Goal: Transaction & Acquisition: Purchase product/service

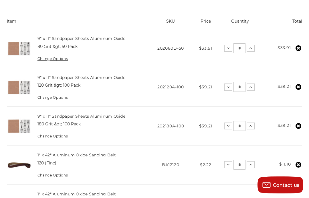
scroll to position [131, 0]
click at [302, 100] on td "Total $39.21" at bounding box center [283, 86] width 38 height 39
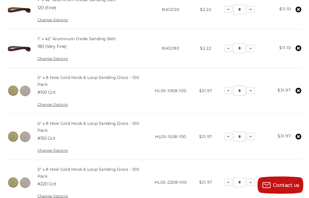
scroll to position [289, 0]
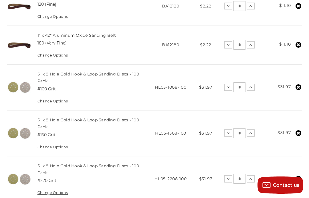
click at [56, 101] on link "Change Options" at bounding box center [52, 101] width 30 height 4
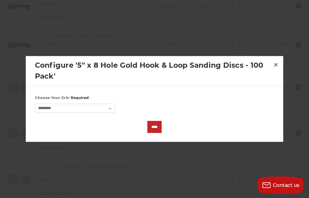
click at [275, 68] on span "×" at bounding box center [275, 64] width 5 height 11
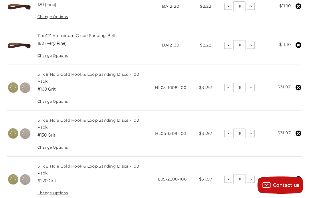
scroll to position [283, 0]
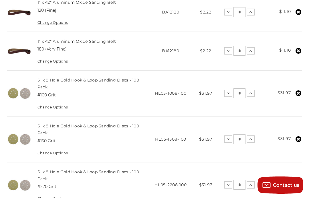
click at [294, 94] on td "Total $31.97" at bounding box center [283, 93] width 38 height 46
click at [298, 92] on icon at bounding box center [299, 93] width 6 height 6
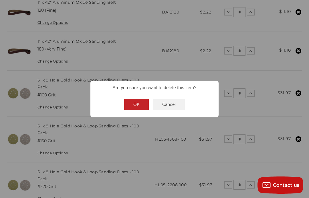
click at [133, 110] on button "OK" at bounding box center [136, 104] width 25 height 11
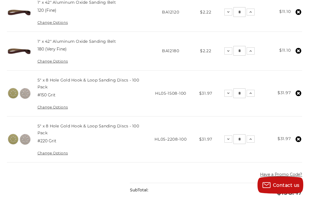
click at [300, 94] on use at bounding box center [299, 93] width 6 height 6
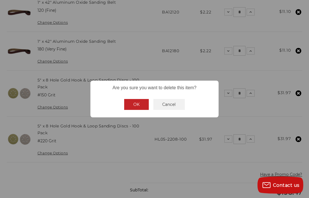
click at [134, 110] on button "OK" at bounding box center [136, 104] width 25 height 11
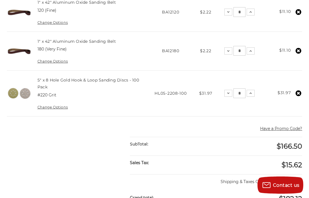
click at [300, 93] on use at bounding box center [299, 93] width 6 height 6
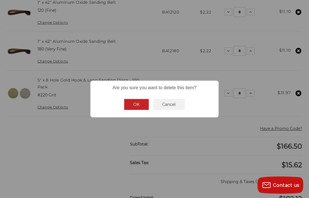
click at [133, 110] on button "OK" at bounding box center [136, 104] width 25 height 11
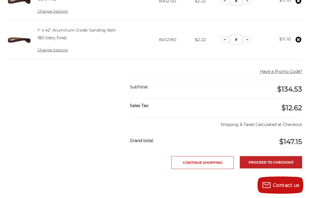
click at [208, 157] on link "Continue Shopping" at bounding box center [202, 162] width 62 height 13
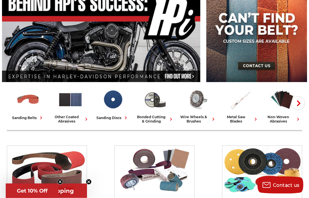
scroll to position [74, 0]
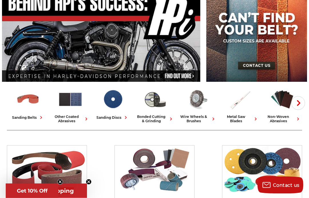
click at [299, 104] on use "button" at bounding box center [298, 103] width 3 height 6
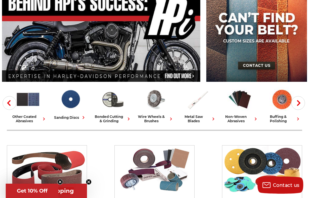
click at [299, 104] on use "button" at bounding box center [298, 103] width 3 height 6
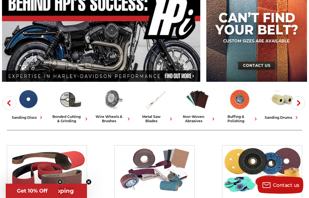
click at [299, 104] on use "button" at bounding box center [298, 103] width 3 height 6
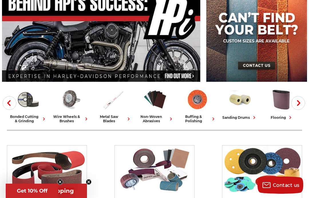
click at [299, 103] on icon "button" at bounding box center [299, 103] width 6 height 6
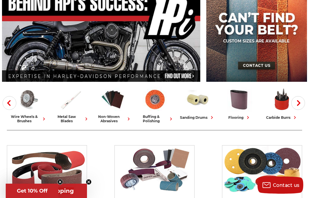
click at [298, 104] on use "button" at bounding box center [298, 103] width 3 height 6
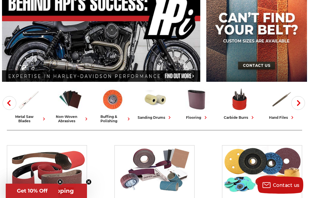
click at [298, 102] on icon "button" at bounding box center [299, 103] width 6 height 6
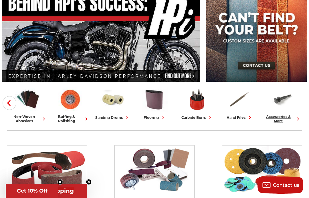
click at [297, 103] on link "accessories & more" at bounding box center [282, 105] width 38 height 36
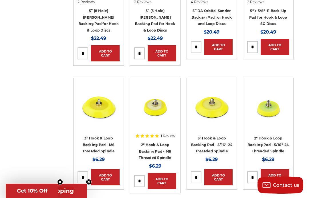
scroll to position [1100, 0]
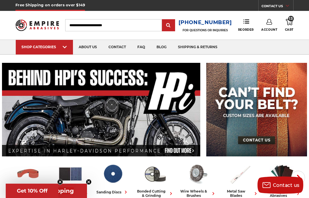
click at [100, 22] on input "Search" at bounding box center [113, 25] width 97 height 12
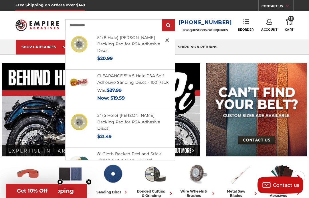
type input "**********"
click at [171, 25] on input "submit" at bounding box center [168, 25] width 11 height 11
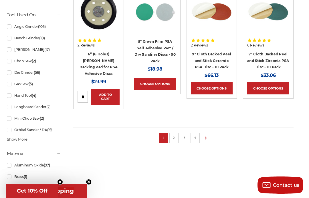
scroll to position [456, 0]
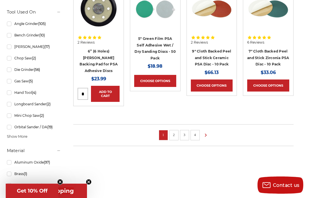
click at [174, 131] on link "2" at bounding box center [174, 134] width 6 height 6
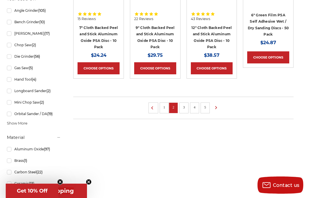
scroll to position [479, 0]
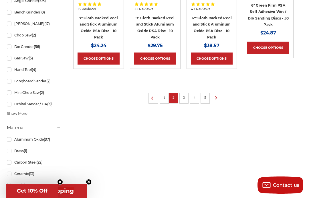
click at [216, 96] on use at bounding box center [216, 97] width 2 height 3
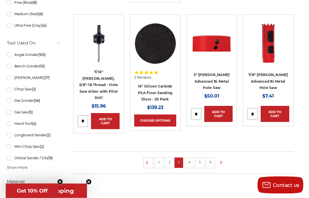
scroll to position [430, 0]
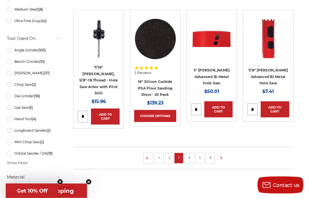
click at [222, 155] on icon at bounding box center [221, 158] width 7 height 6
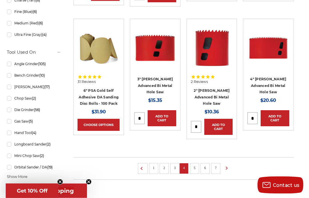
scroll to position [416, 0]
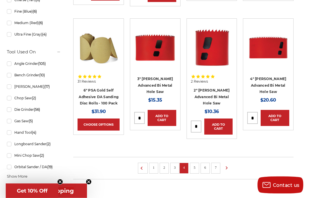
click at [196, 164] on link "5" at bounding box center [195, 167] width 6 height 6
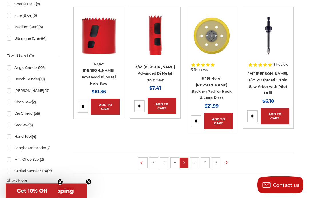
scroll to position [413, 0]
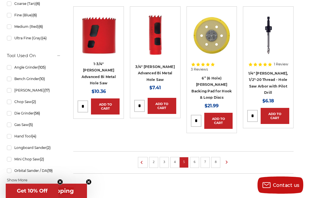
click at [196, 158] on link "6" at bounding box center [195, 161] width 6 height 6
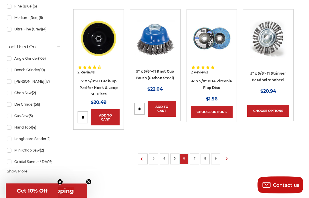
scroll to position [422, 0]
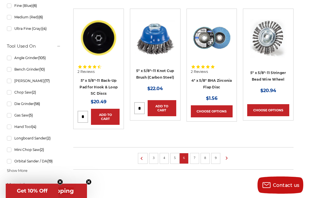
click at [197, 157] on link "7" at bounding box center [195, 157] width 6 height 6
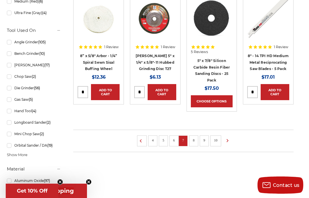
scroll to position [440, 0]
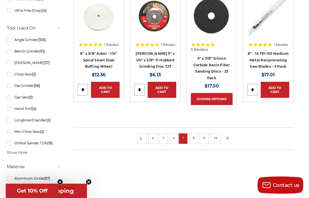
click at [194, 139] on link "8" at bounding box center [194, 138] width 6 height 6
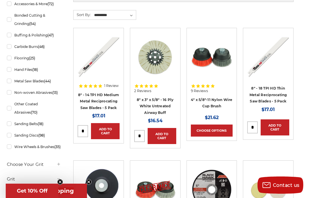
scroll to position [136, 0]
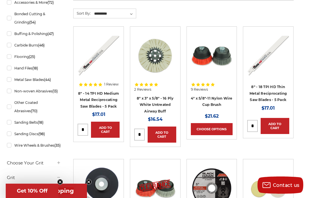
click at [7, 135] on link "Sanding Discs (98)" at bounding box center [34, 134] width 54 height 10
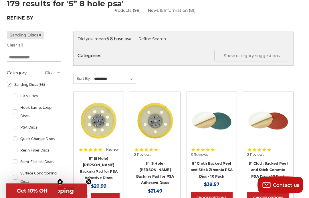
scroll to position [73, 0]
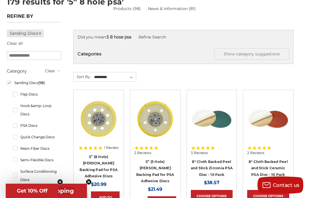
click at [11, 126] on li "Sanding Discs (98) Flap Discs Hook &amp; Loop Discs PSA Discs Quick Change Disc…" at bounding box center [34, 132] width 54 height 108
click at [9, 126] on li "Sanding Discs (98) Flap Discs Hook &amp; Loop Discs PSA Discs Quick Change Disc…" at bounding box center [34, 132] width 54 height 108
click at [13, 127] on link "PSA Discs" at bounding box center [37, 125] width 48 height 10
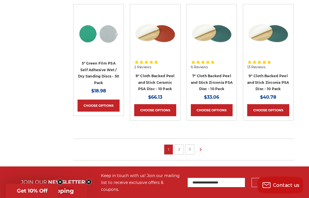
scroll to position [437, 0]
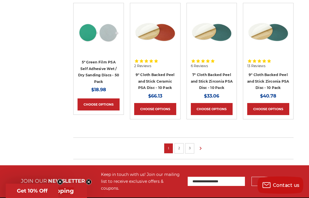
click at [180, 145] on link "2" at bounding box center [179, 148] width 6 height 6
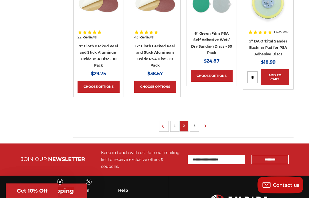
scroll to position [463, 0]
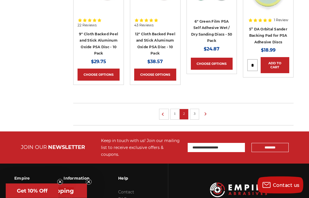
click at [197, 113] on link "3" at bounding box center [195, 113] width 6 height 6
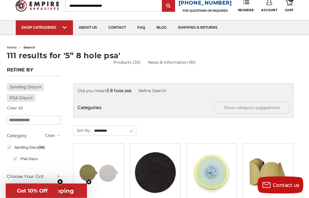
scroll to position [13, 0]
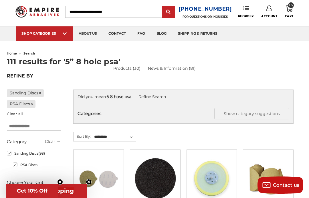
click at [43, 93] on link "Sanding Discs" at bounding box center [25, 93] width 37 height 8
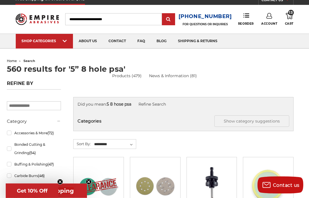
scroll to position [6, 0]
click at [58, 123] on icon at bounding box center [58, 121] width 5 height 5
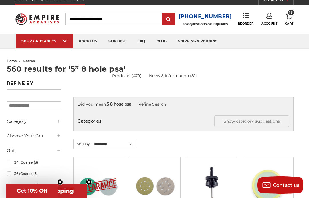
click at [61, 149] on icon at bounding box center [58, 150] width 5 height 5
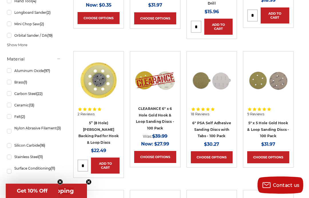
scroll to position [249, 0]
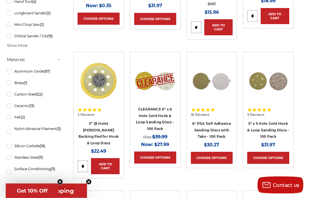
click at [10, 35] on link "Orbital Sander / DA (19)" at bounding box center [34, 36] width 54 height 10
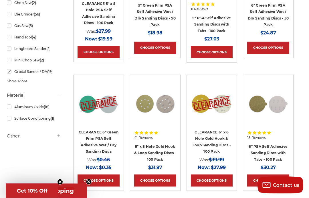
scroll to position [216, 0]
click at [15, 110] on link "Aluminum Oxide (18)" at bounding box center [34, 107] width 54 height 10
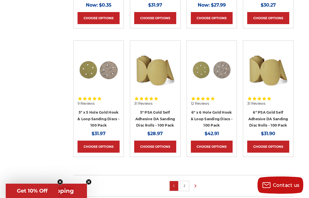
scroll to position [398, 0]
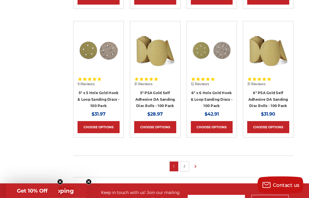
click at [187, 165] on link "2" at bounding box center [185, 166] width 6 height 6
